Goal: Task Accomplishment & Management: Use online tool/utility

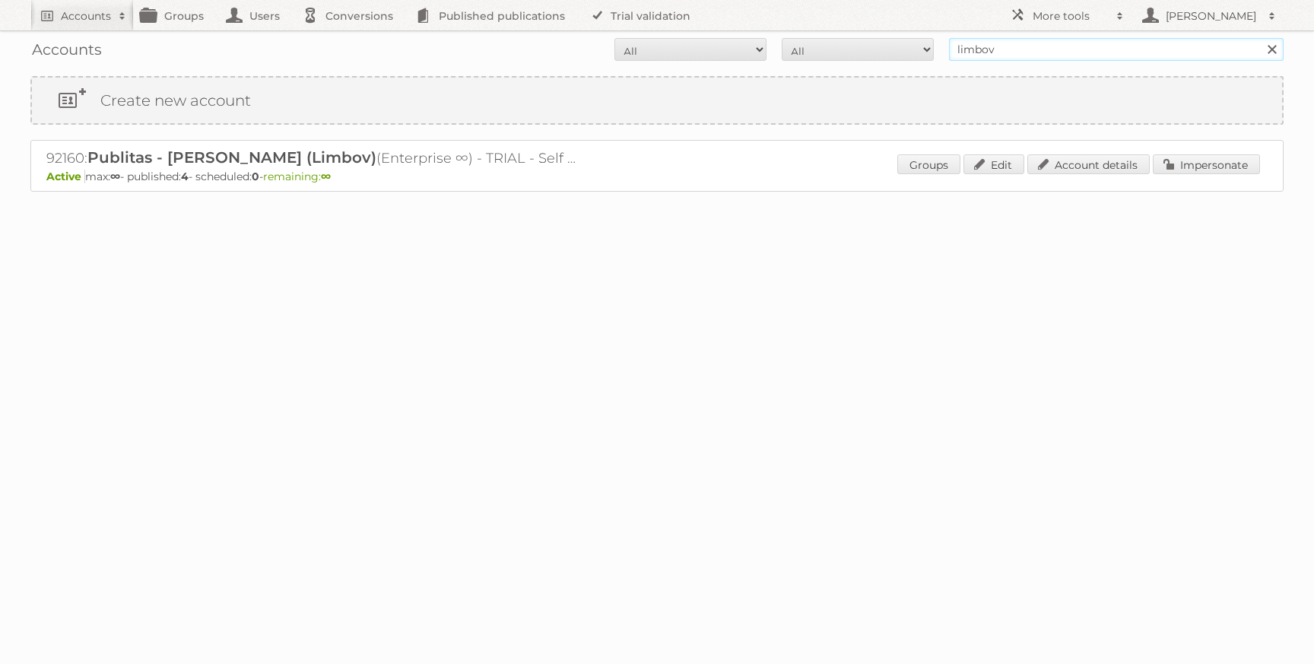
drag, startPoint x: 1000, startPoint y: 52, endPoint x: 852, endPoint y: 53, distance: 147.5
click at [877, 52] on form "All Active Expired Pending All Paid Trials Self service limbov Search" at bounding box center [656, 49] width 1253 height 23
type input "[PERSON_NAME][EMAIL_ADDRESS][DOMAIN_NAME]"
click at [1260, 38] on input "Search" at bounding box center [1271, 49] width 23 height 23
click at [1192, 163] on link "Impersonate" at bounding box center [1205, 164] width 107 height 20
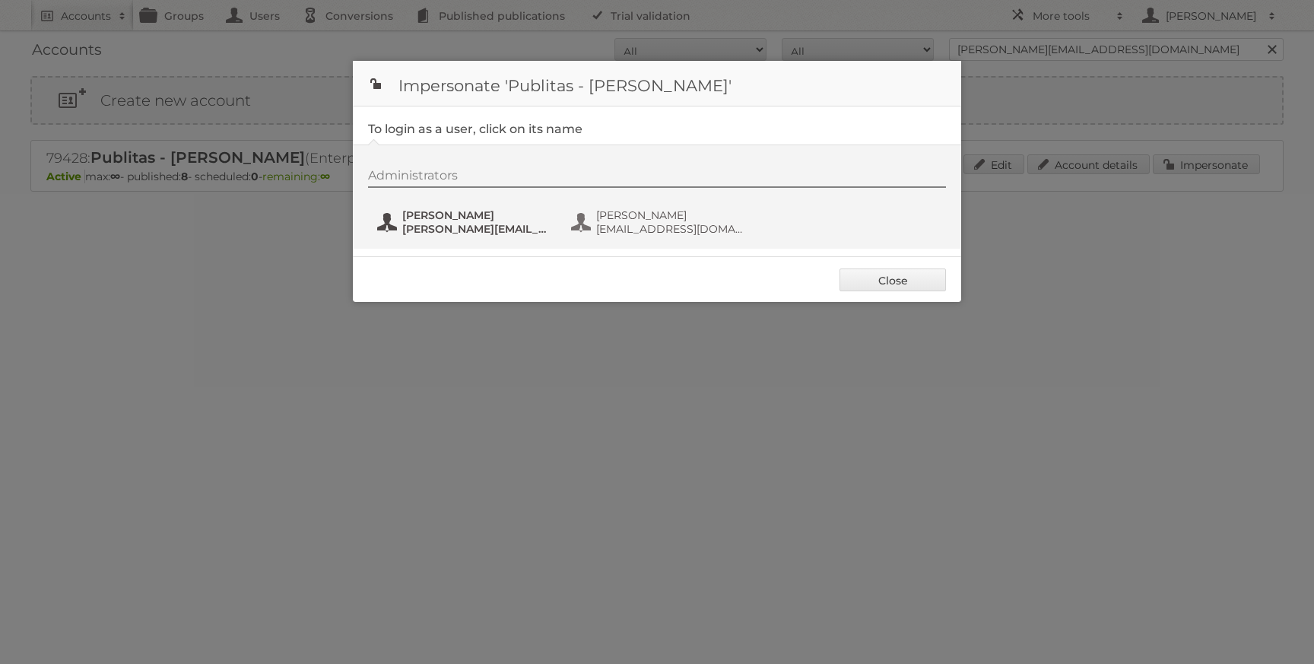
click at [485, 227] on span "[PERSON_NAME][EMAIL_ADDRESS][DOMAIN_NAME]" at bounding box center [475, 229] width 147 height 14
